Goal: Transaction & Acquisition: Download file/media

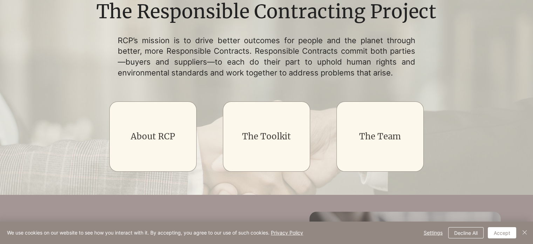
scroll to position [70, 0]
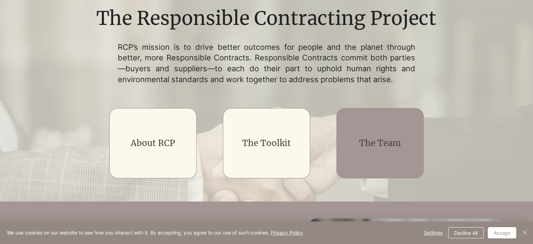
click at [381, 129] on div "main content" at bounding box center [380, 143] width 87 height 70
click at [380, 144] on link "The Team" at bounding box center [380, 142] width 42 height 11
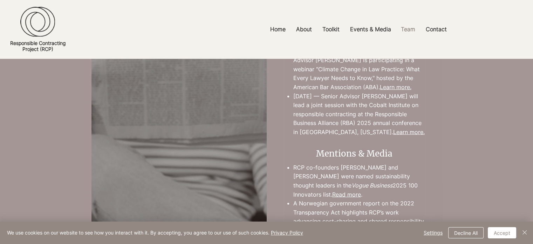
scroll to position [1332, 0]
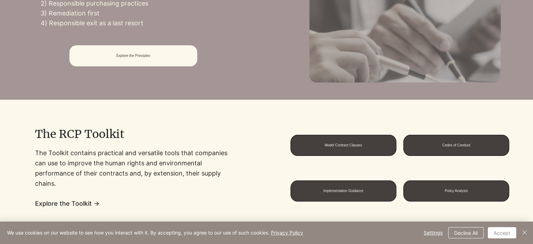
scroll to position [526, 0]
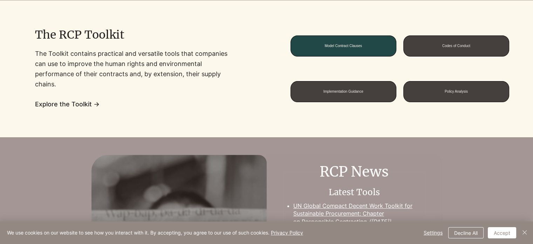
click at [340, 36] on div "Model Contract Clauses" at bounding box center [344, 45] width 106 height 21
click at [340, 41] on span "Model Contract Clauses" at bounding box center [343, 46] width 105 height 20
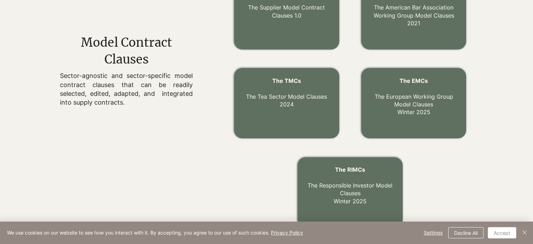
scroll to position [246, 0]
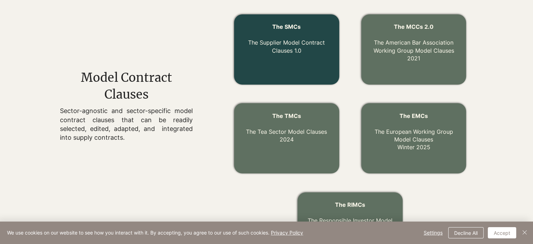
click at [285, 44] on link "The Supplier Model Contract Clauses 1.0" at bounding box center [286, 46] width 77 height 15
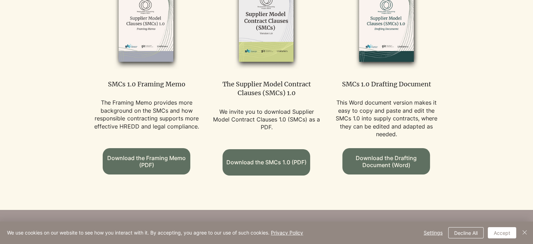
scroll to position [421, 0]
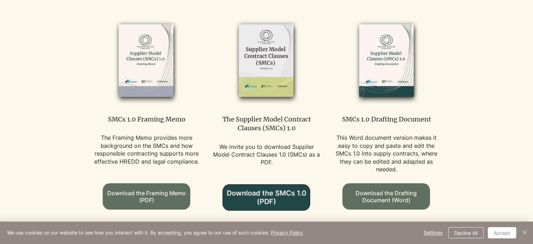
click at [288, 189] on span "Download the SMCs 1.0 (PDF)" at bounding box center [266, 197] width 87 height 17
